Goal: Task Accomplishment & Management: Manage account settings

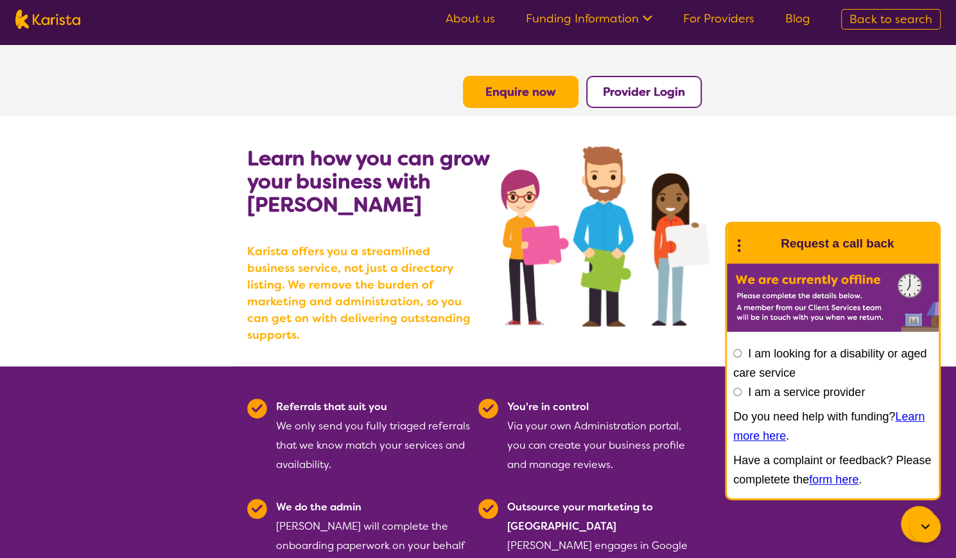
click at [668, 97] on b "Provider Login" at bounding box center [644, 91] width 82 height 15
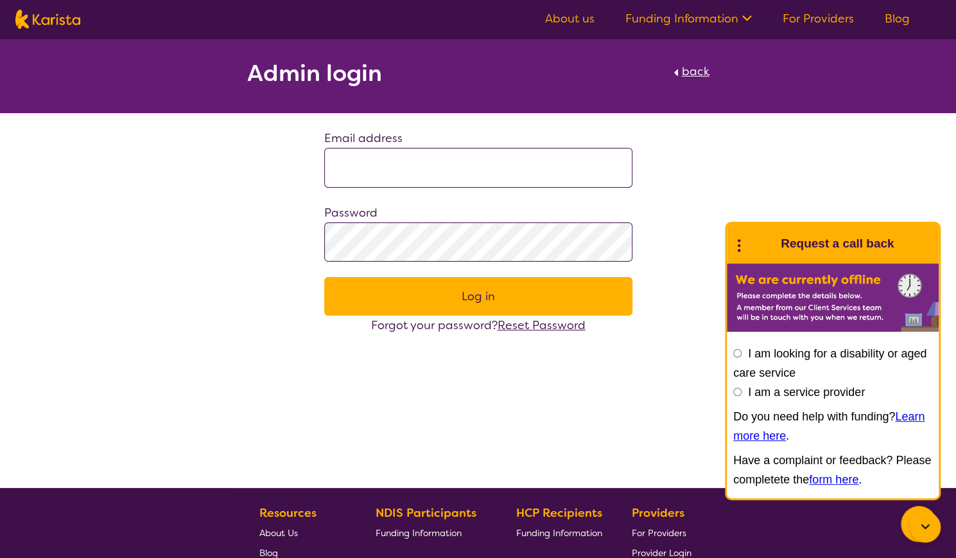
type input "**********"
click at [480, 295] on button "Log in" at bounding box center [478, 296] width 308 height 39
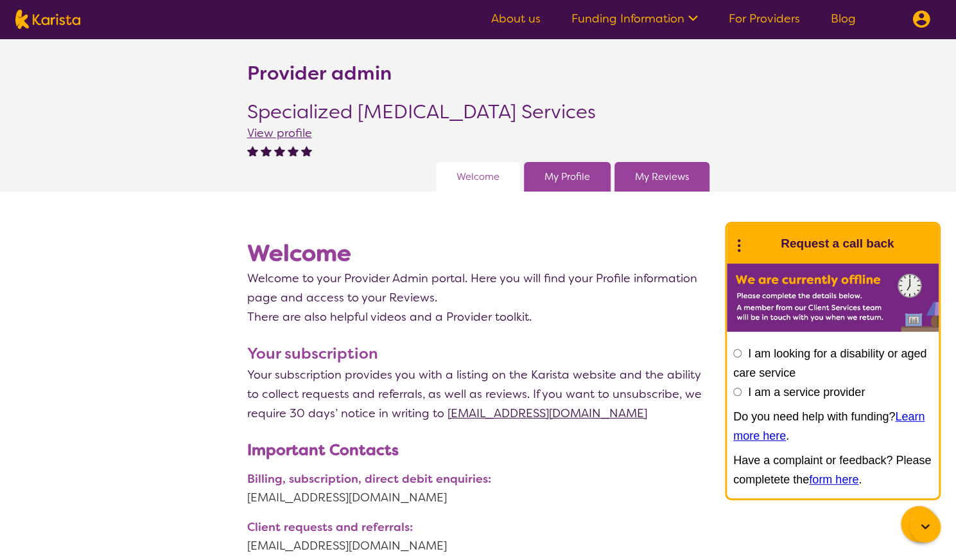
click at [588, 186] on div "My Profile" at bounding box center [567, 177] width 87 height 30
click at [582, 174] on link "My Profile" at bounding box center [568, 176] width 46 height 19
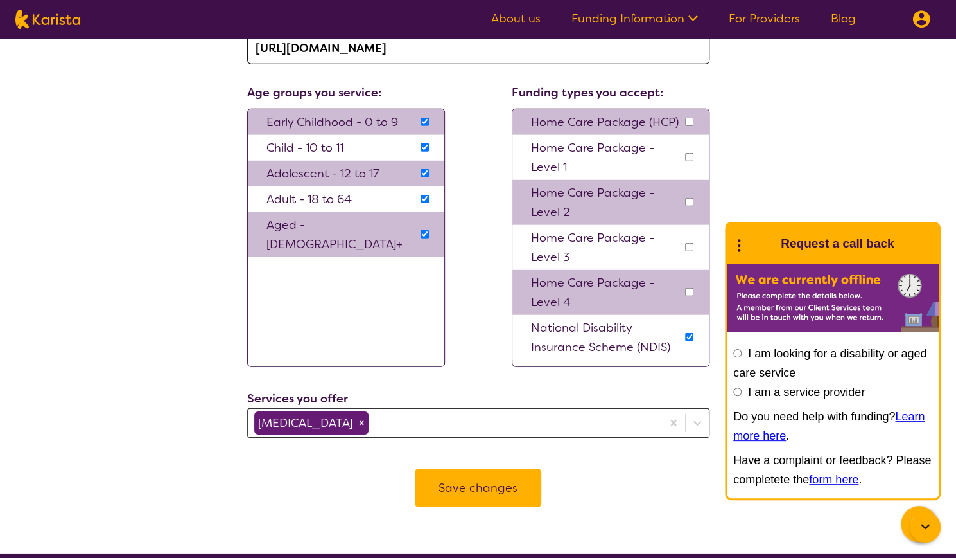
scroll to position [2120, 0]
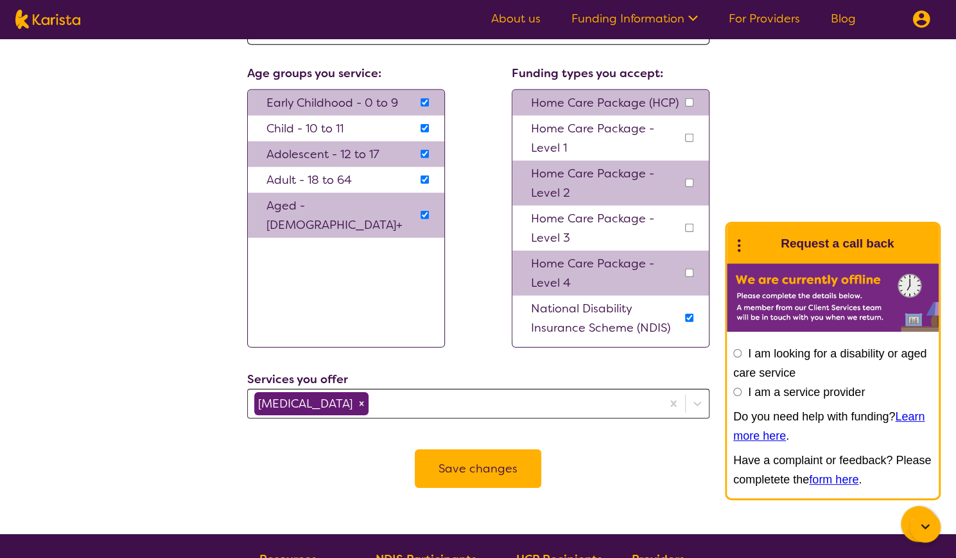
click at [689, 100] on input "checkbox" at bounding box center [689, 102] width 8 height 8
checkbox input "true"
click at [689, 137] on input "checkbox" at bounding box center [689, 138] width 8 height 8
checkbox input "true"
click at [692, 180] on input "checkbox" at bounding box center [689, 183] width 8 height 8
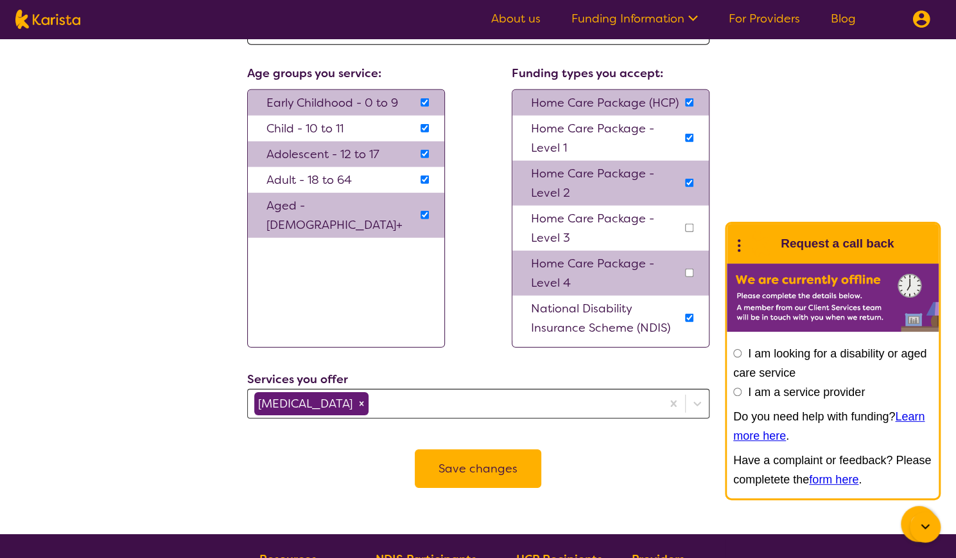
checkbox input "true"
click at [687, 227] on input "checkbox" at bounding box center [689, 228] width 8 height 8
checkbox input "true"
click at [687, 268] on input "checkbox" at bounding box center [689, 272] width 8 height 8
checkbox input "true"
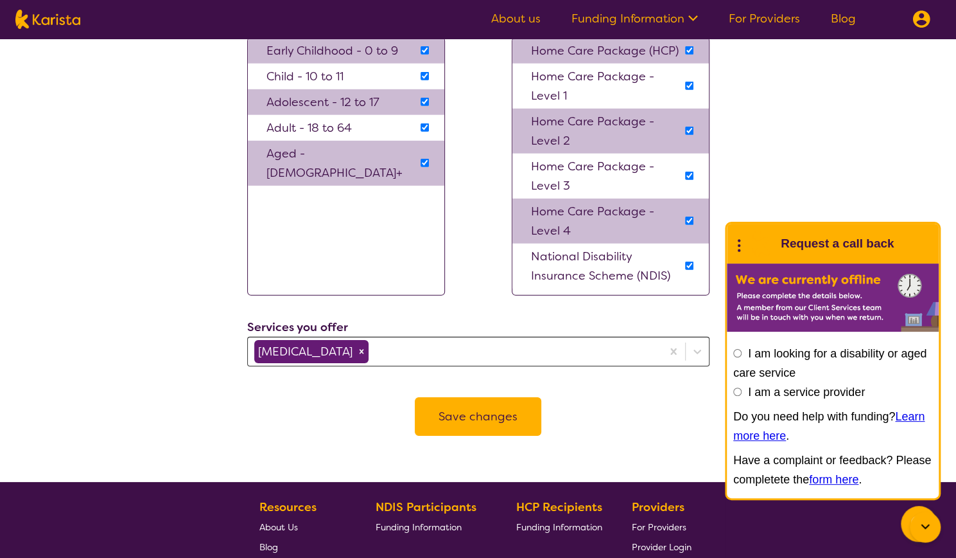
scroll to position [2184, 0]
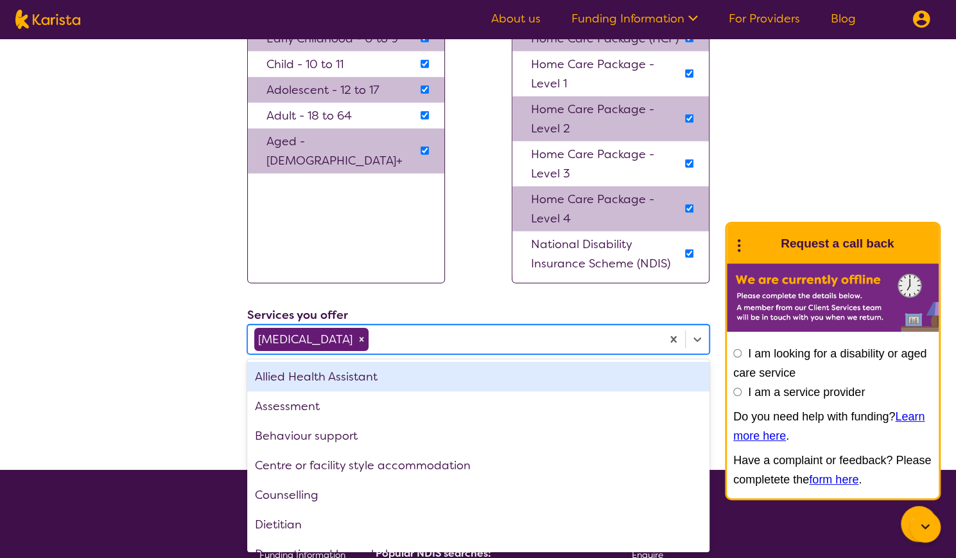
click at [480, 337] on div at bounding box center [513, 339] width 285 height 22
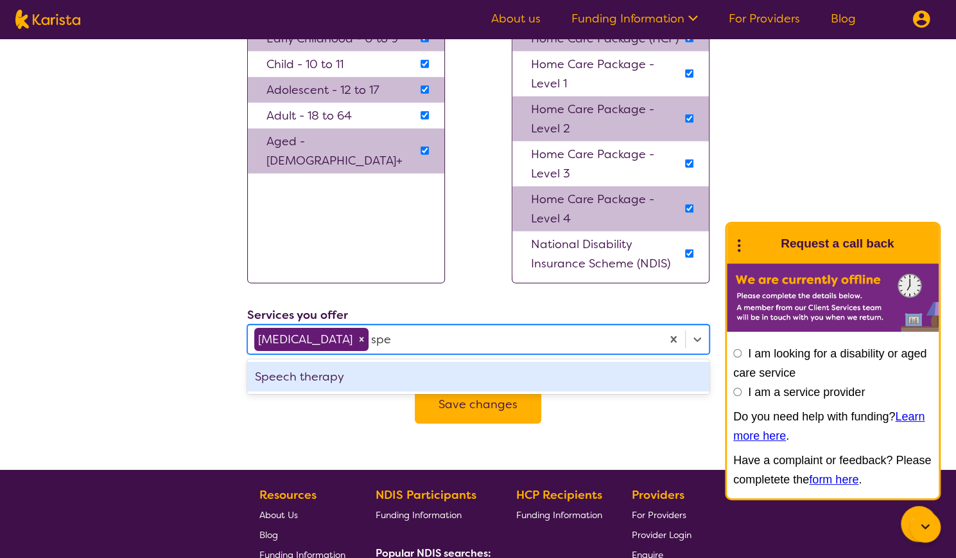
type input "spee"
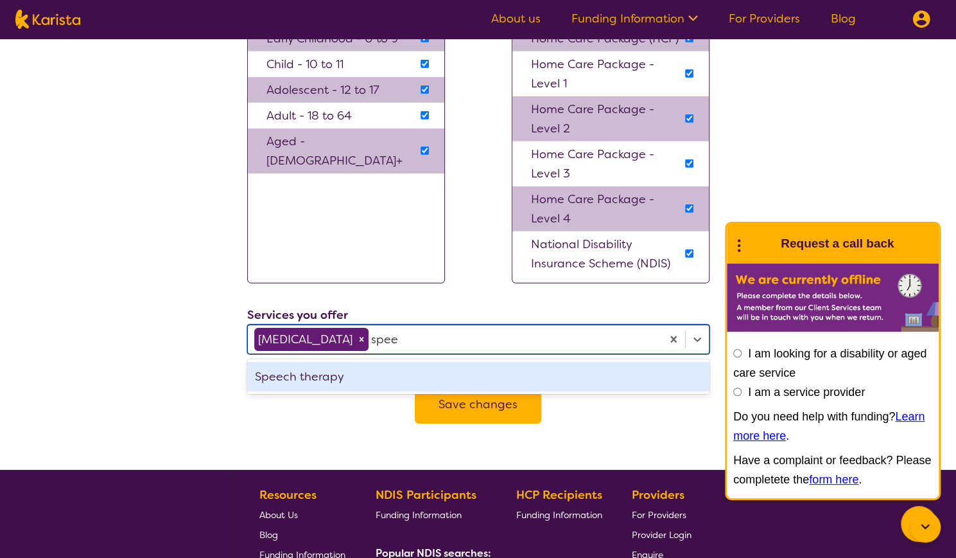
click at [457, 367] on div "Speech therapy" at bounding box center [478, 377] width 462 height 30
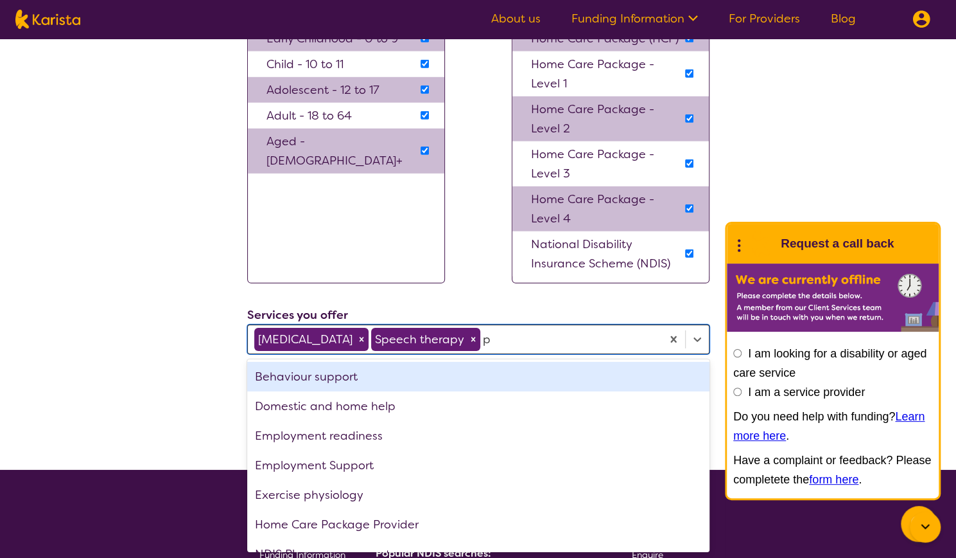
type input "ph"
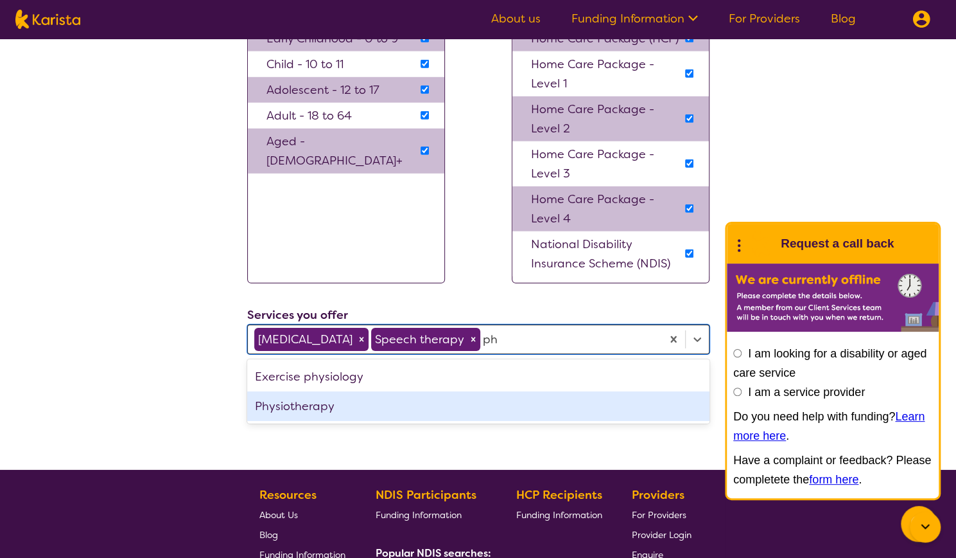
click at [489, 402] on div "Physiotherapy" at bounding box center [478, 406] width 462 height 30
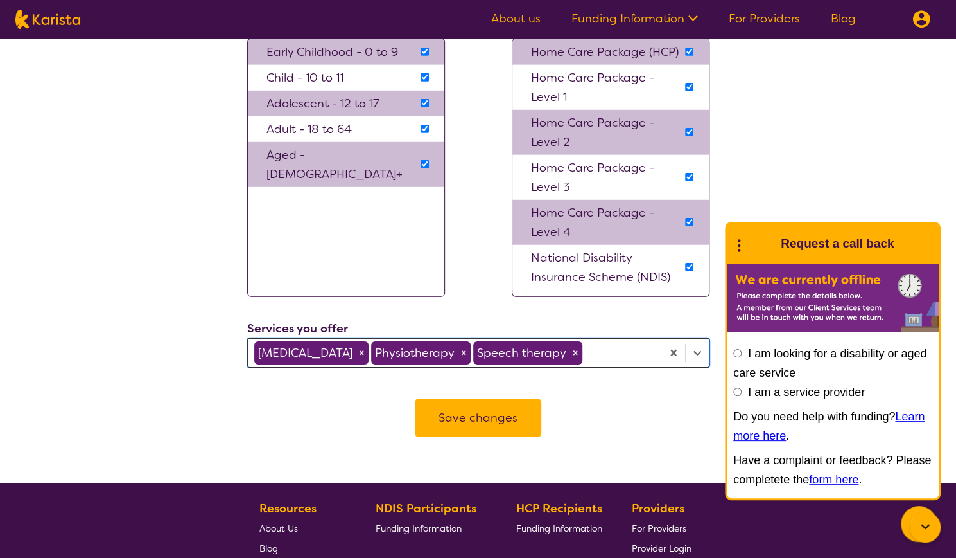
scroll to position [2312, 0]
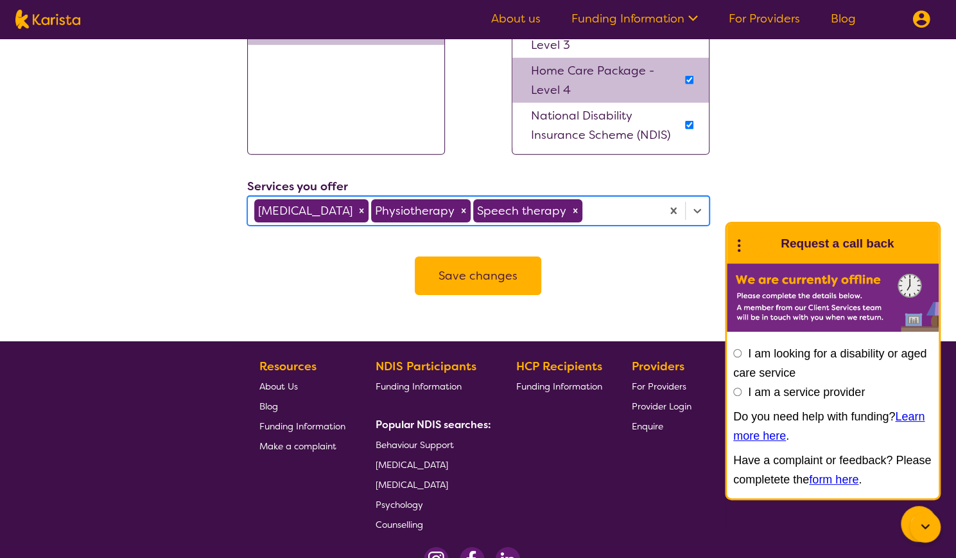
click at [627, 205] on div at bounding box center [620, 211] width 71 height 22
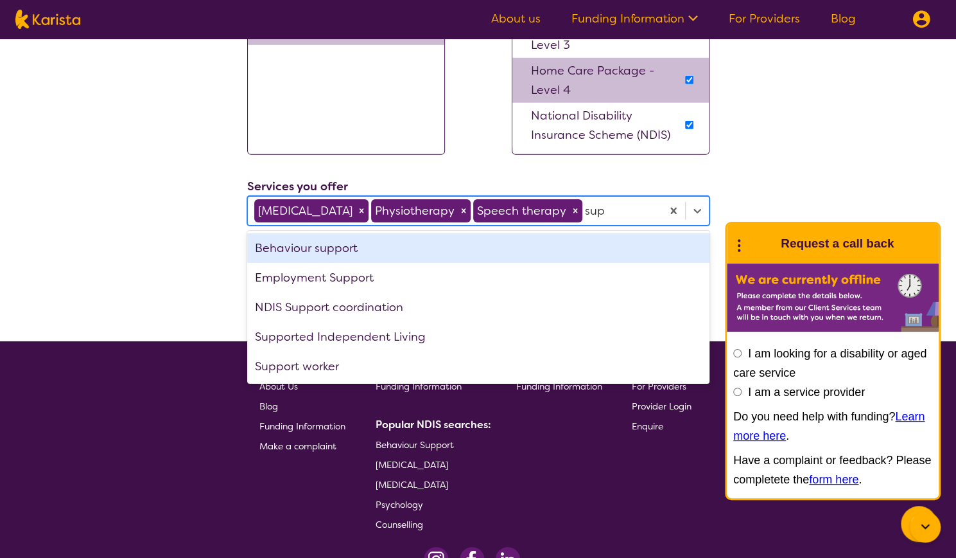
type input "supp"
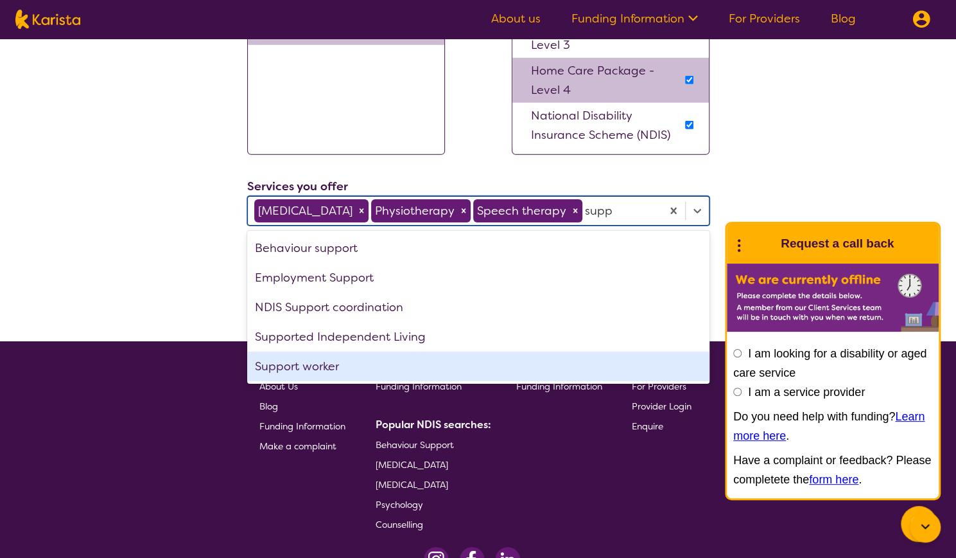
click at [380, 364] on div "Support worker" at bounding box center [478, 366] width 462 height 30
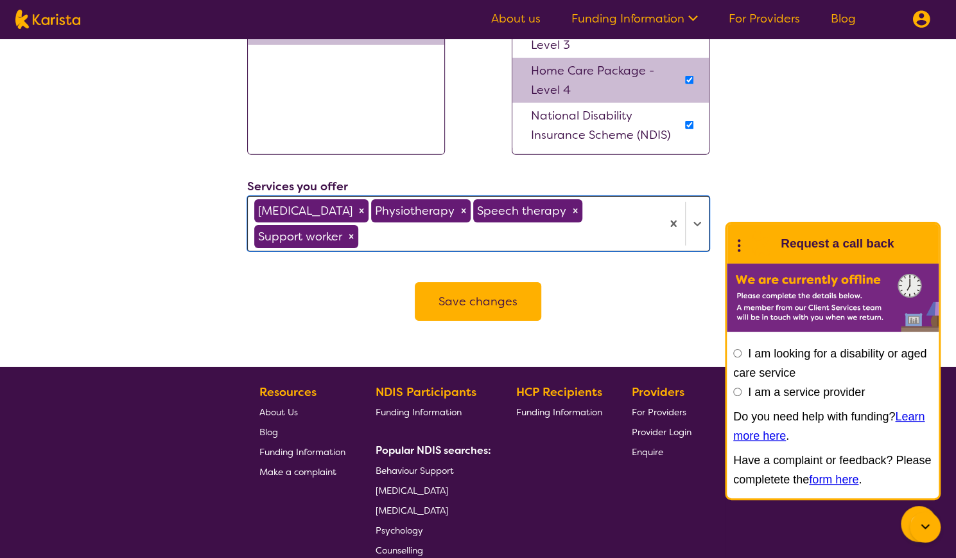
click at [510, 290] on button "Save changes" at bounding box center [478, 301] width 127 height 39
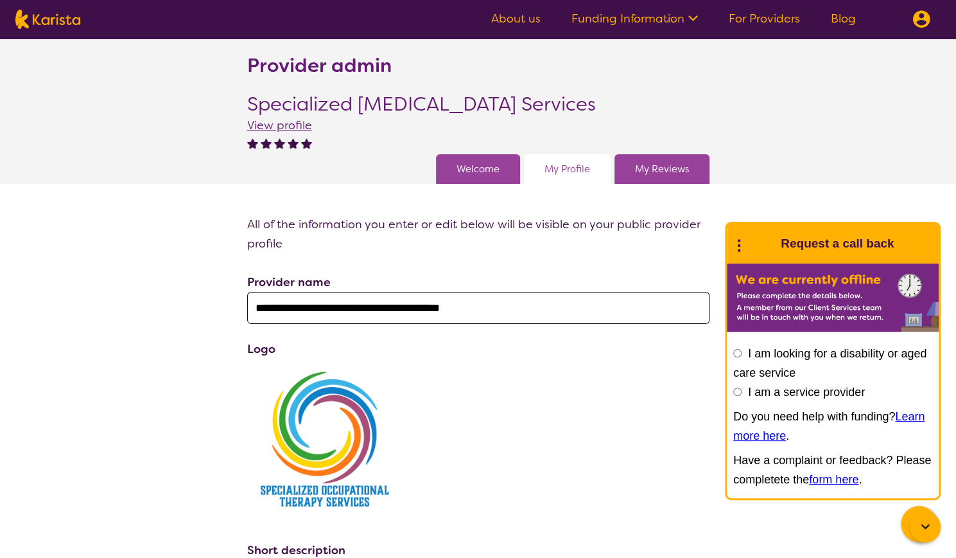
scroll to position [0, 0]
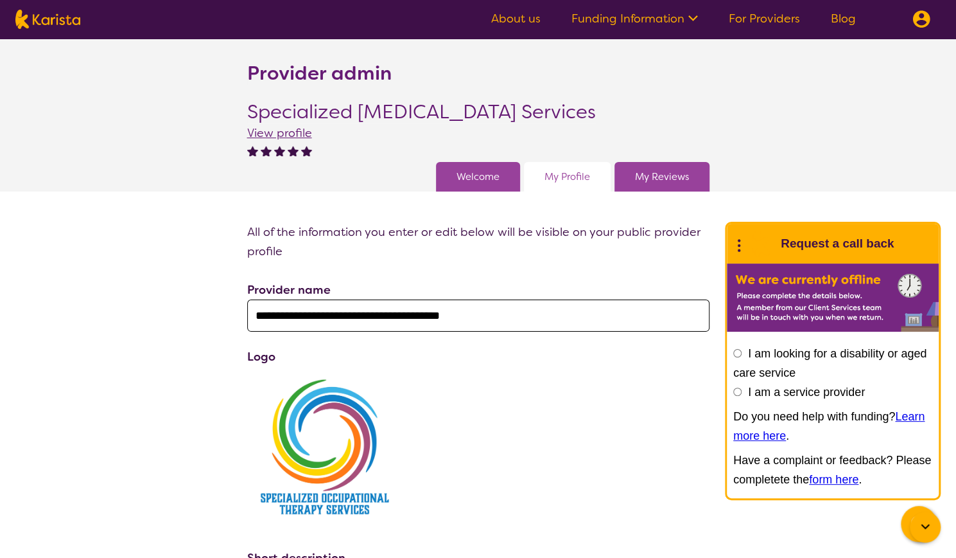
click at [693, 186] on div "My Reviews" at bounding box center [662, 177] width 95 height 30
click at [676, 174] on link "My Reviews" at bounding box center [662, 176] width 54 height 19
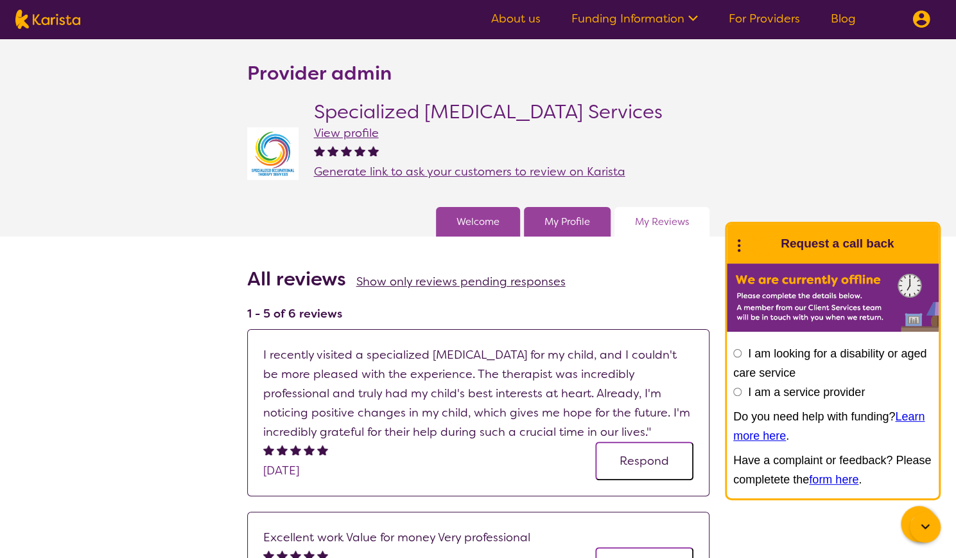
click at [486, 234] on div "Welcome" at bounding box center [478, 222] width 84 height 30
click at [478, 231] on link "Welcome" at bounding box center [478, 221] width 43 height 19
